Goal: Task Accomplishment & Management: Manage account settings

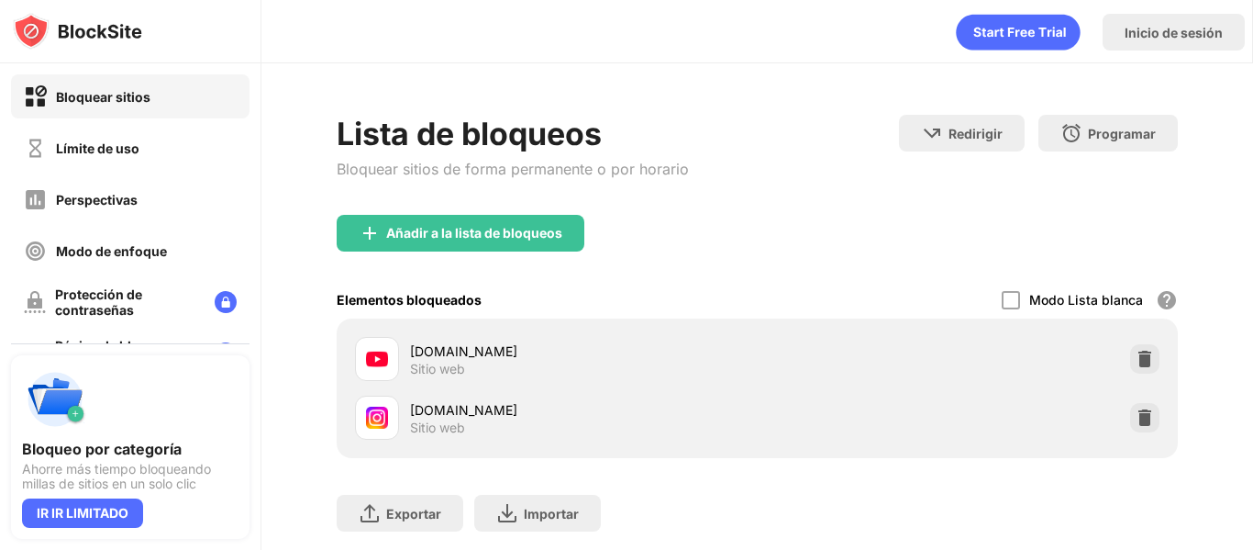
click at [1111, 370] on div "[DOMAIN_NAME] Sitio web" at bounding box center [757, 358] width 819 height 59
click at [1130, 407] on div at bounding box center [1144, 417] width 29 height 29
